Goal: Transaction & Acquisition: Purchase product/service

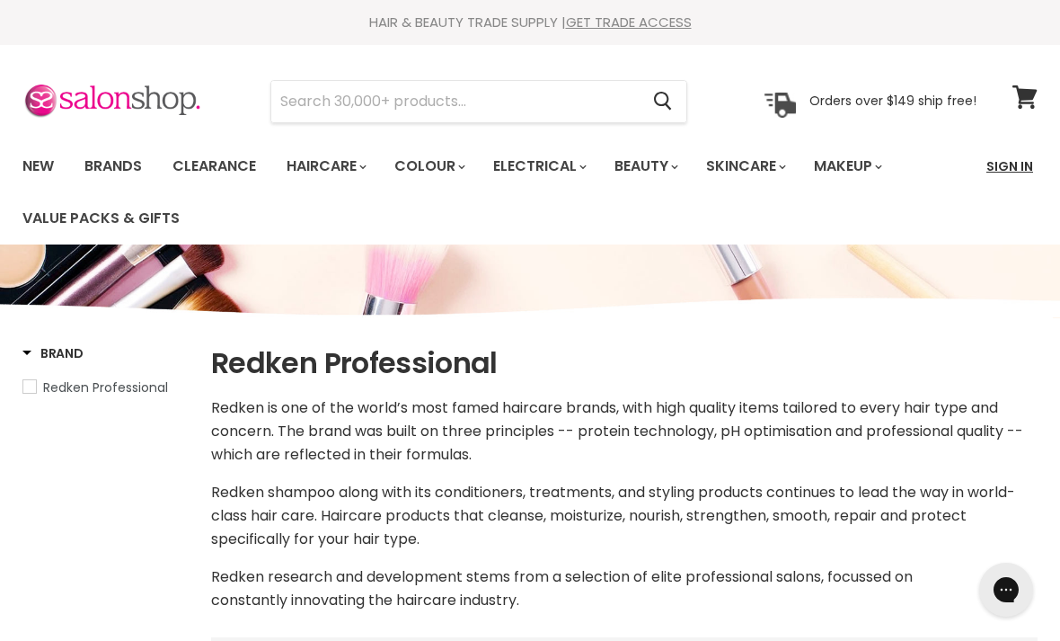
click at [987, 171] on link "Sign In" at bounding box center [1010, 166] width 68 height 38
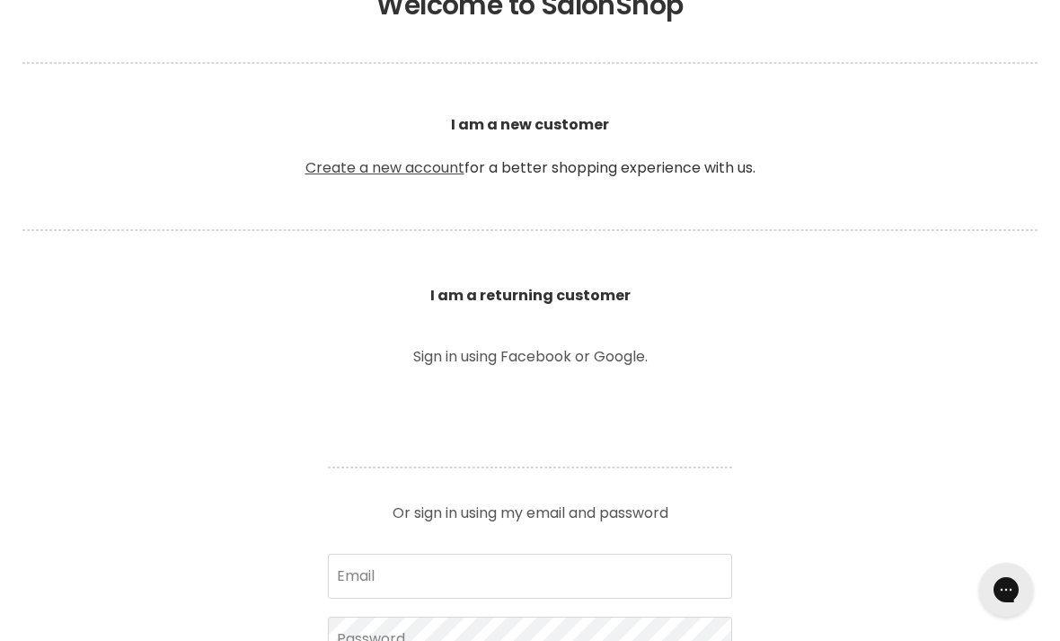
click at [408, 164] on link "Create a new account" at bounding box center [385, 167] width 159 height 21
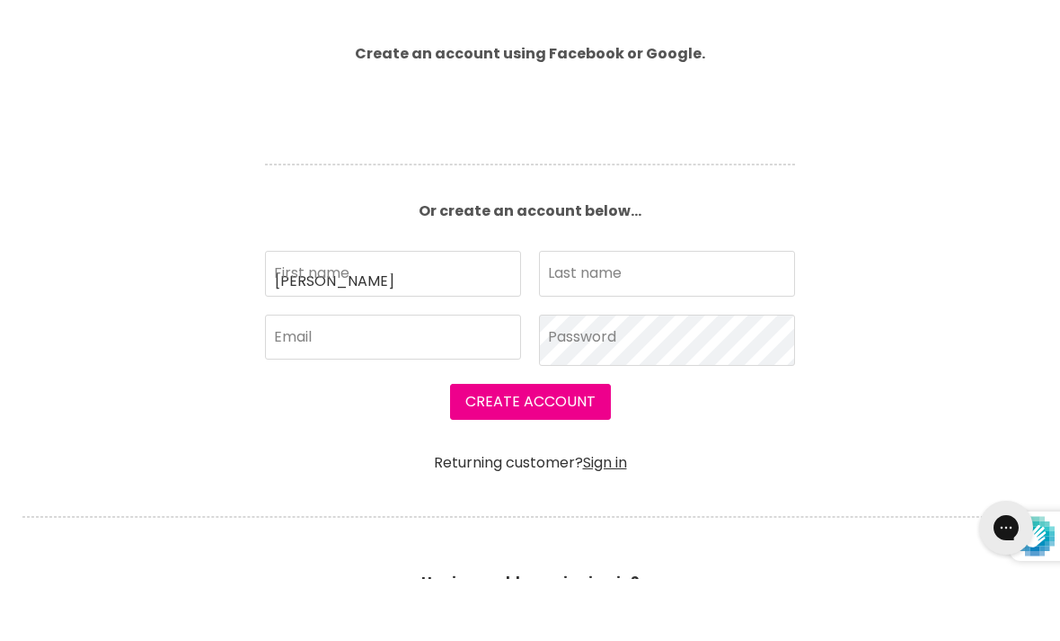
type input "Cameron"
click at [572, 326] on input "Last name" at bounding box center [667, 335] width 256 height 45
type input "Wilson"
click at [477, 413] on input "Email" at bounding box center [393, 399] width 256 height 45
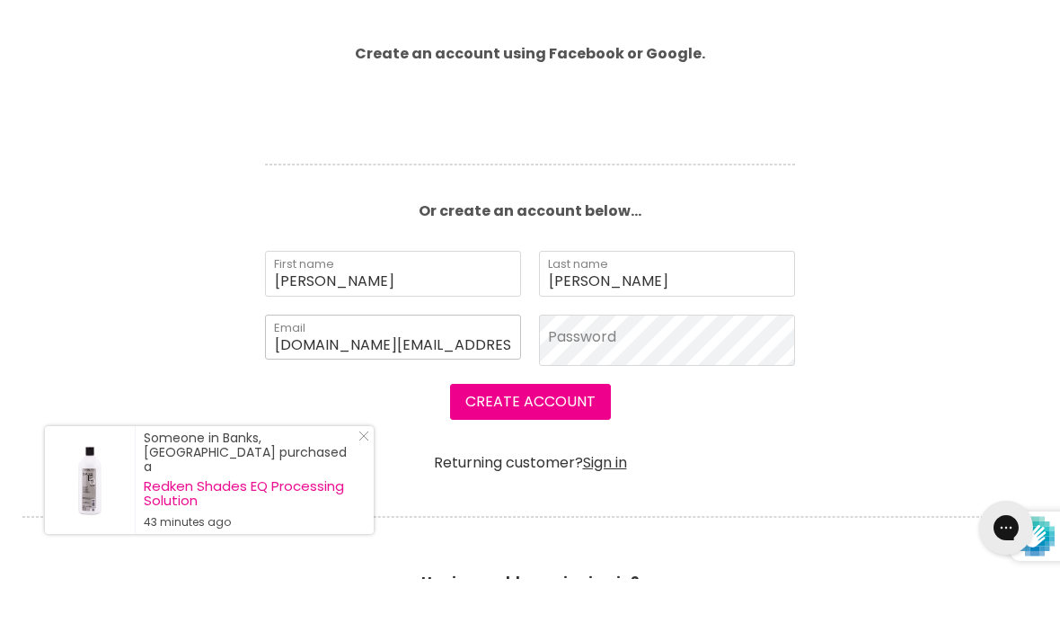
type input "cameronwilson.hair@gmail.com"
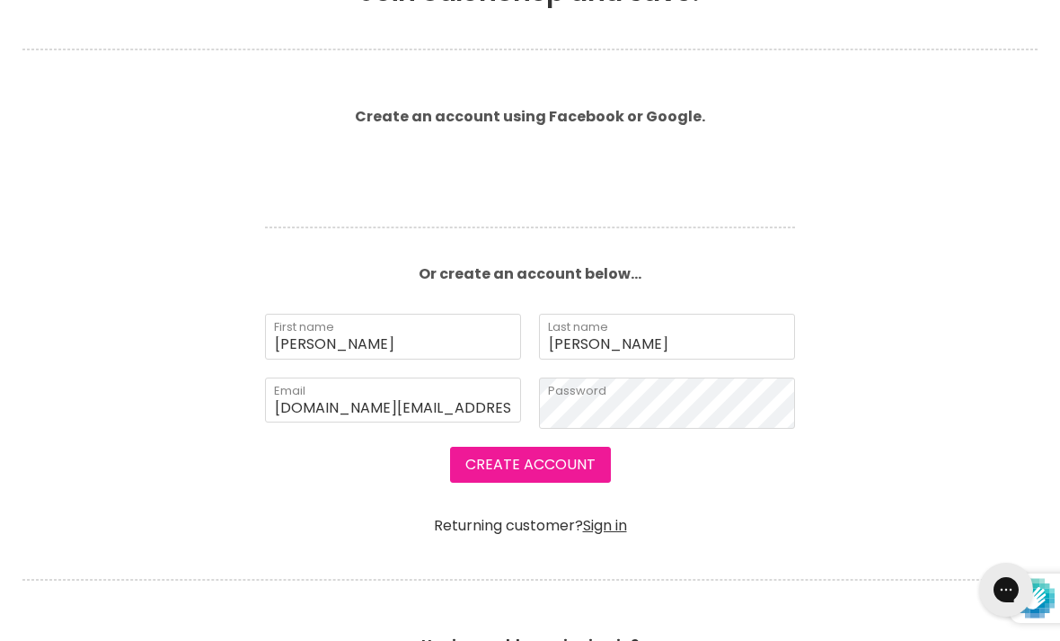
scroll to position [430, 0]
click at [554, 462] on button "Create Account" at bounding box center [530, 464] width 161 height 36
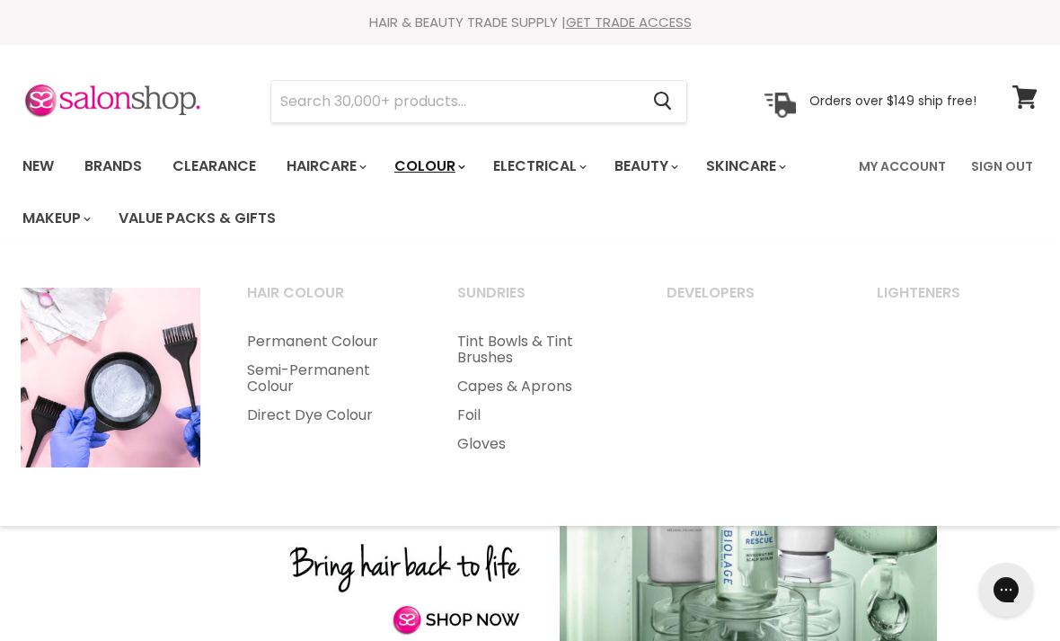
click at [456, 168] on link "Colour" at bounding box center [428, 166] width 95 height 38
click at [432, 162] on link "Colour" at bounding box center [428, 166] width 95 height 38
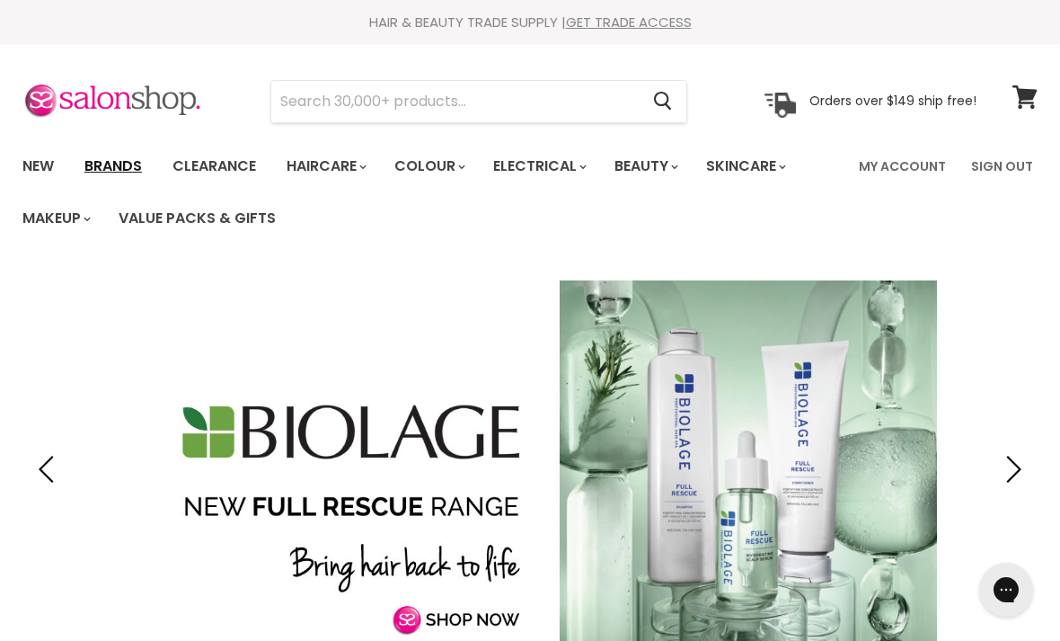
click at [104, 162] on link "Brands" at bounding box center [113, 166] width 84 height 38
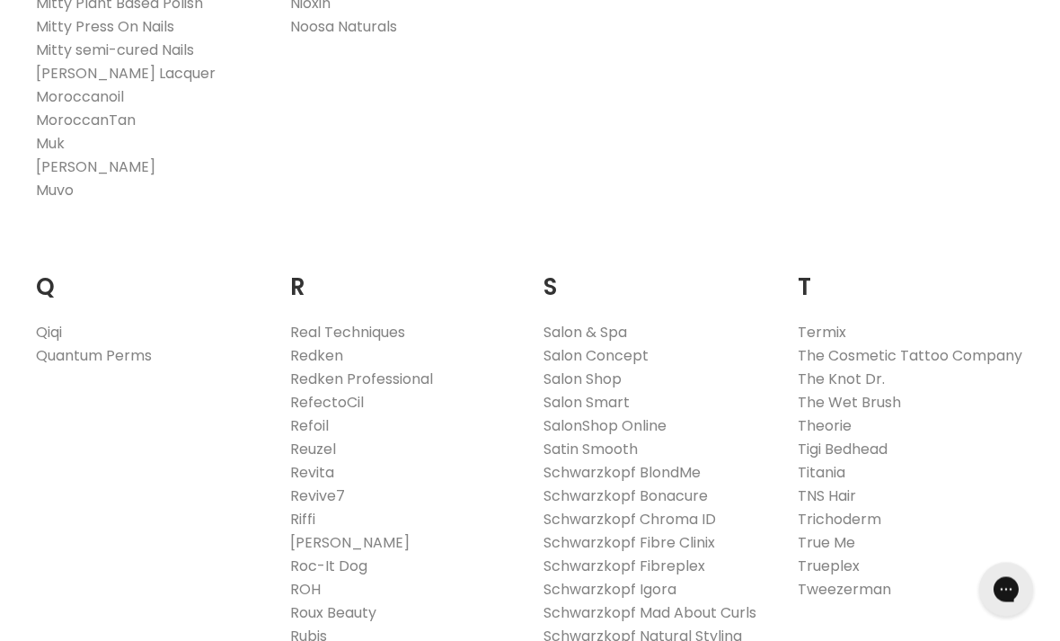
scroll to position [2581, 0]
click at [330, 345] on link "Redken" at bounding box center [316, 355] width 53 height 21
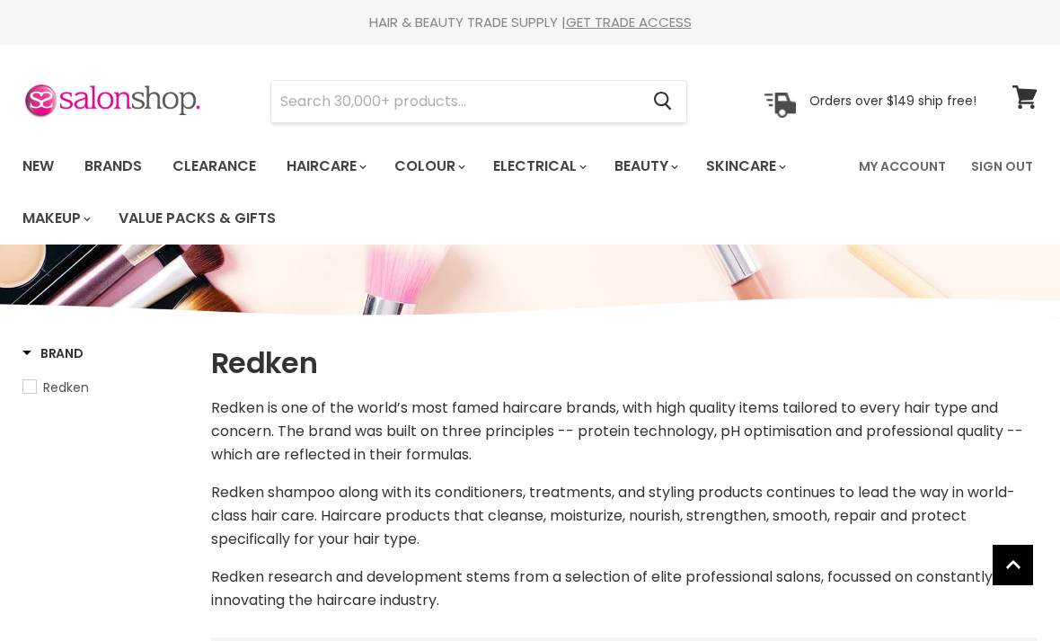
select select "manual"
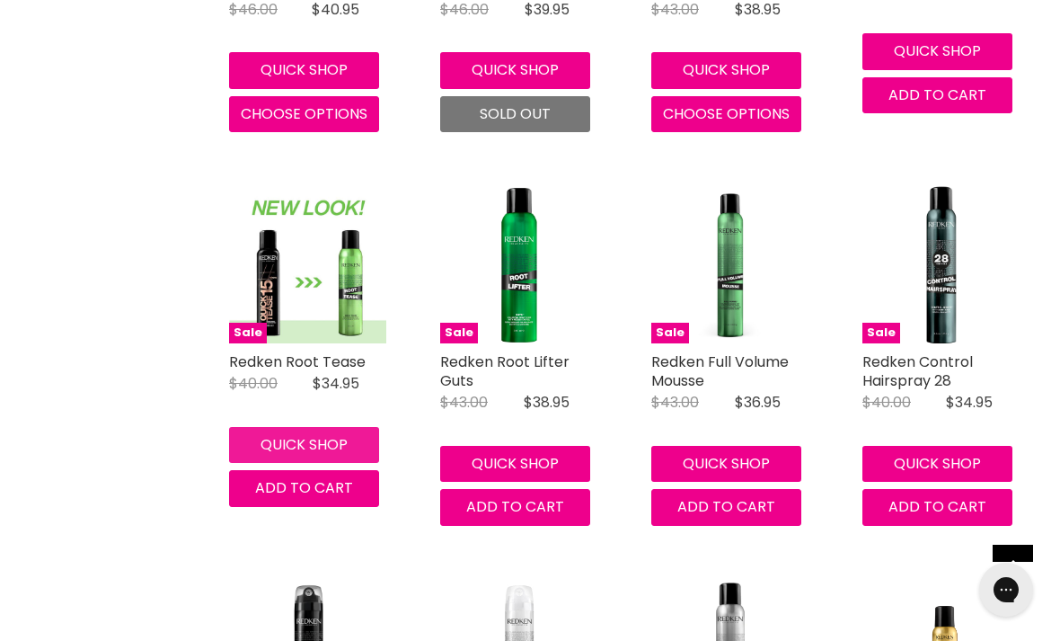
scroll to position [4385, 0]
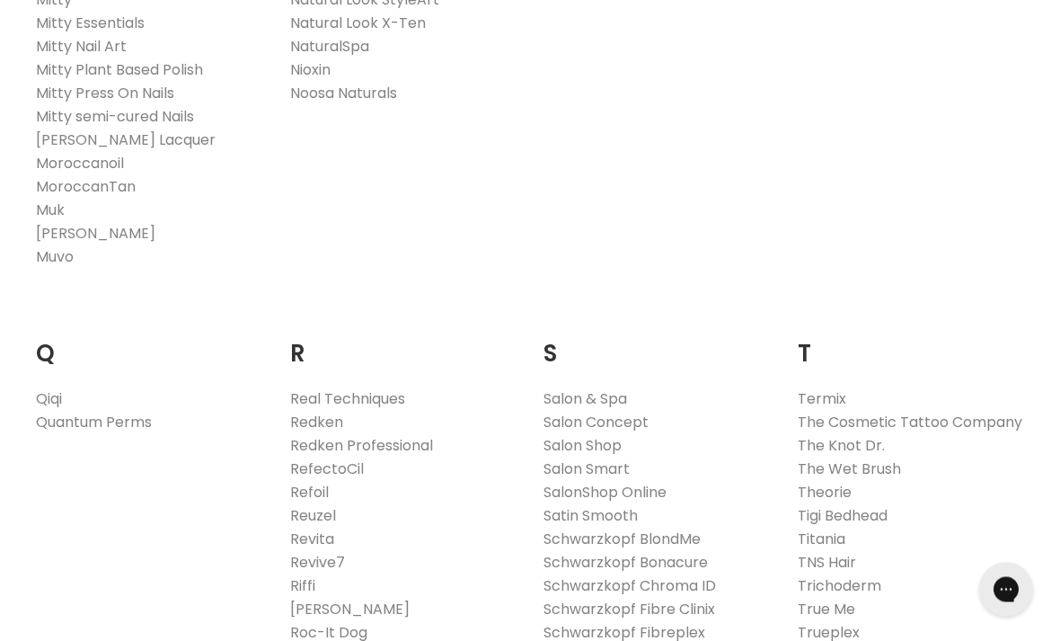
scroll to position [2513, 0]
click at [410, 437] on link "Redken Professional" at bounding box center [361, 447] width 143 height 21
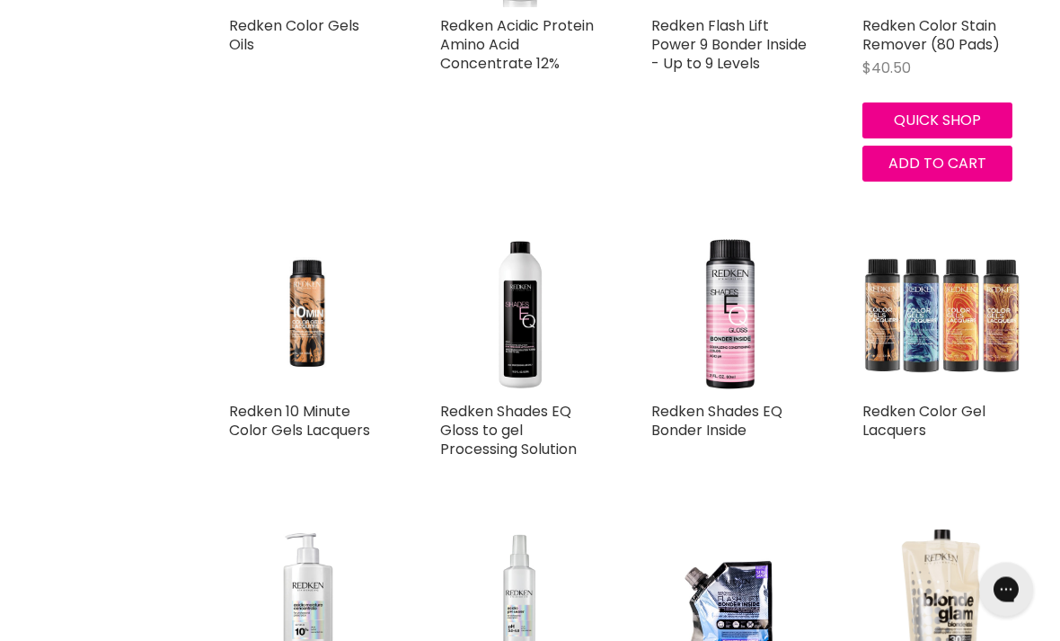
scroll to position [874, 0]
click at [732, 349] on img "Main content" at bounding box center [730, 313] width 157 height 157
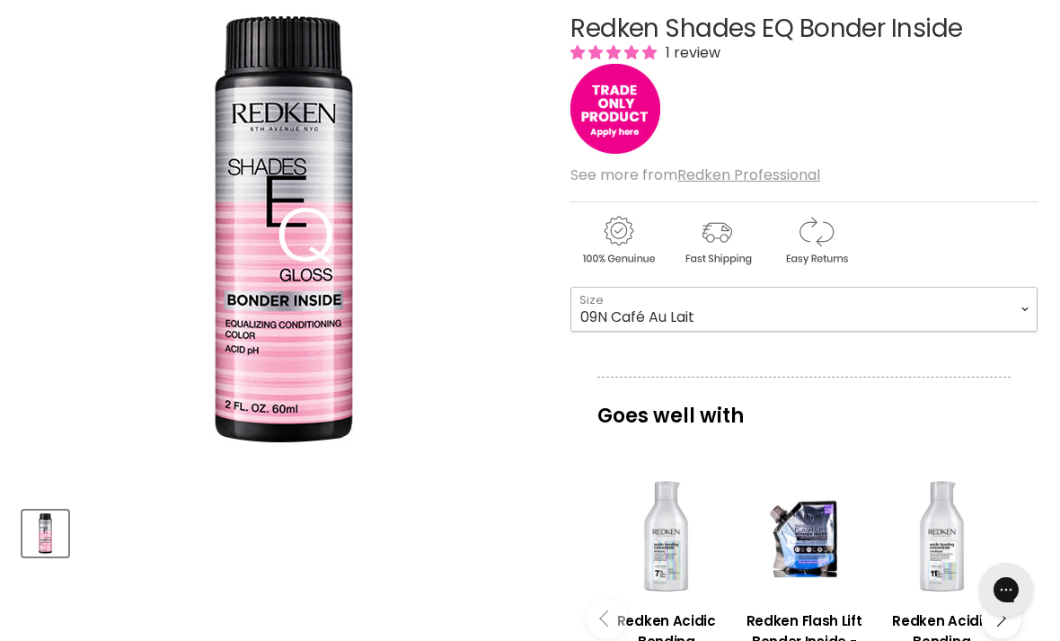
select select "09N Café Au Lait"
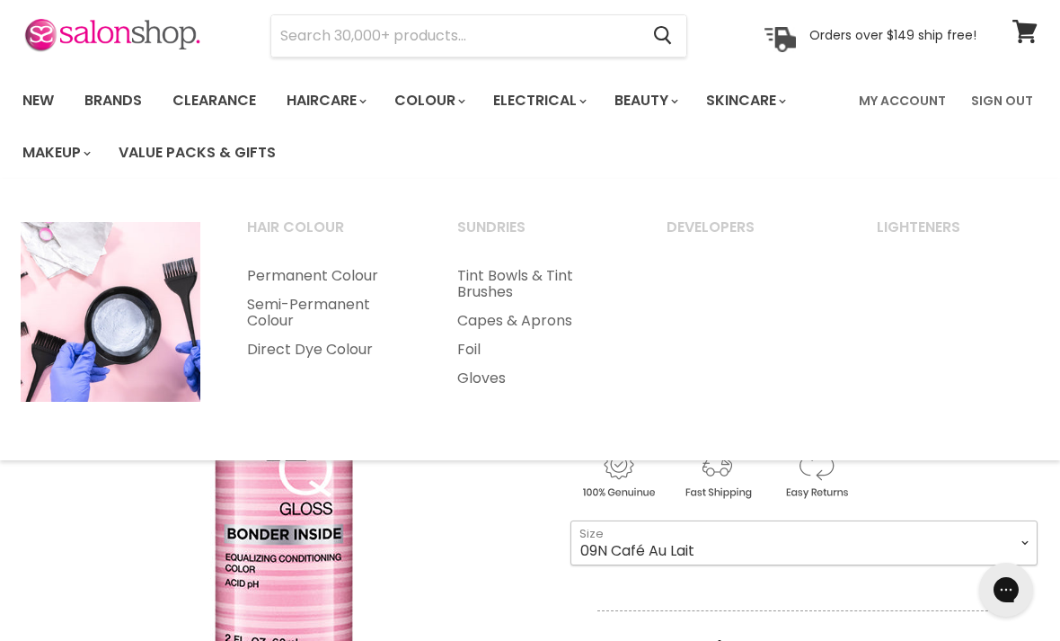
scroll to position [69, 0]
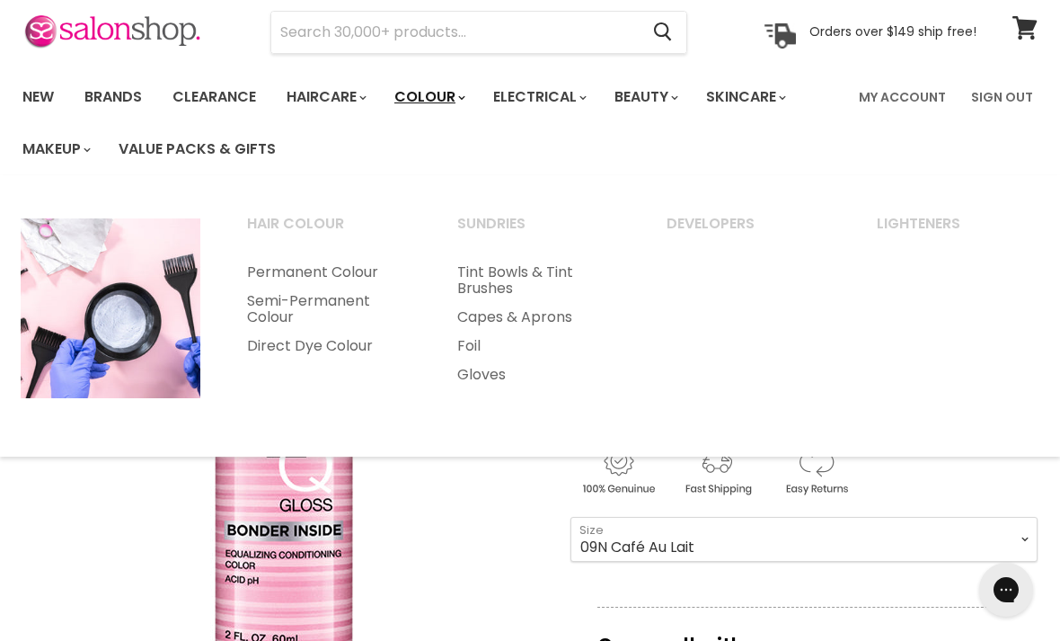
click at [446, 100] on link "Colour" at bounding box center [428, 97] width 95 height 38
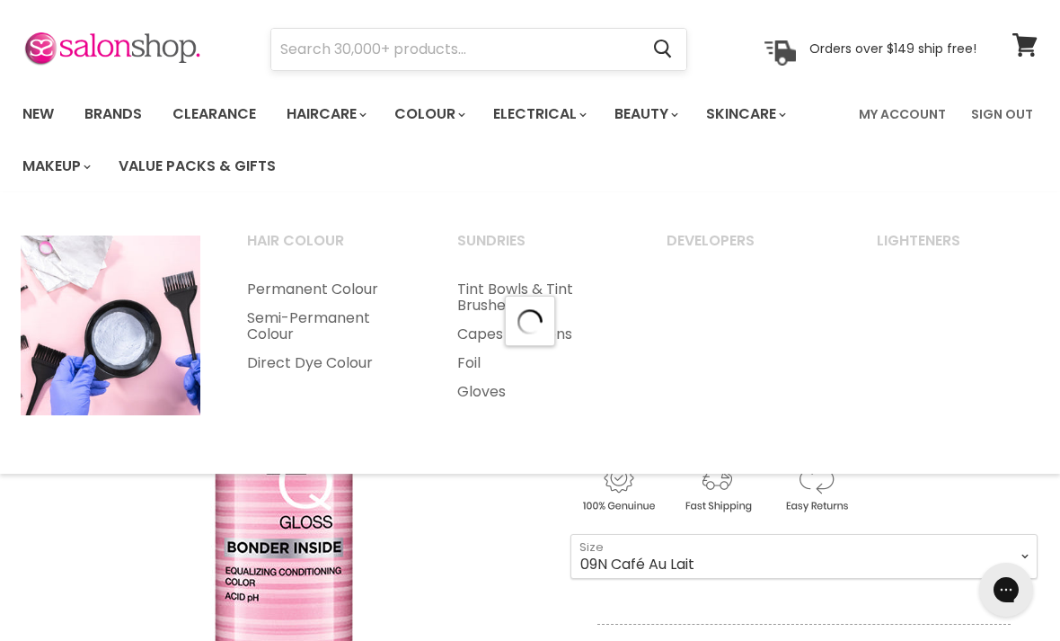
scroll to position [58, 0]
